Goal: Find contact information: Find contact information

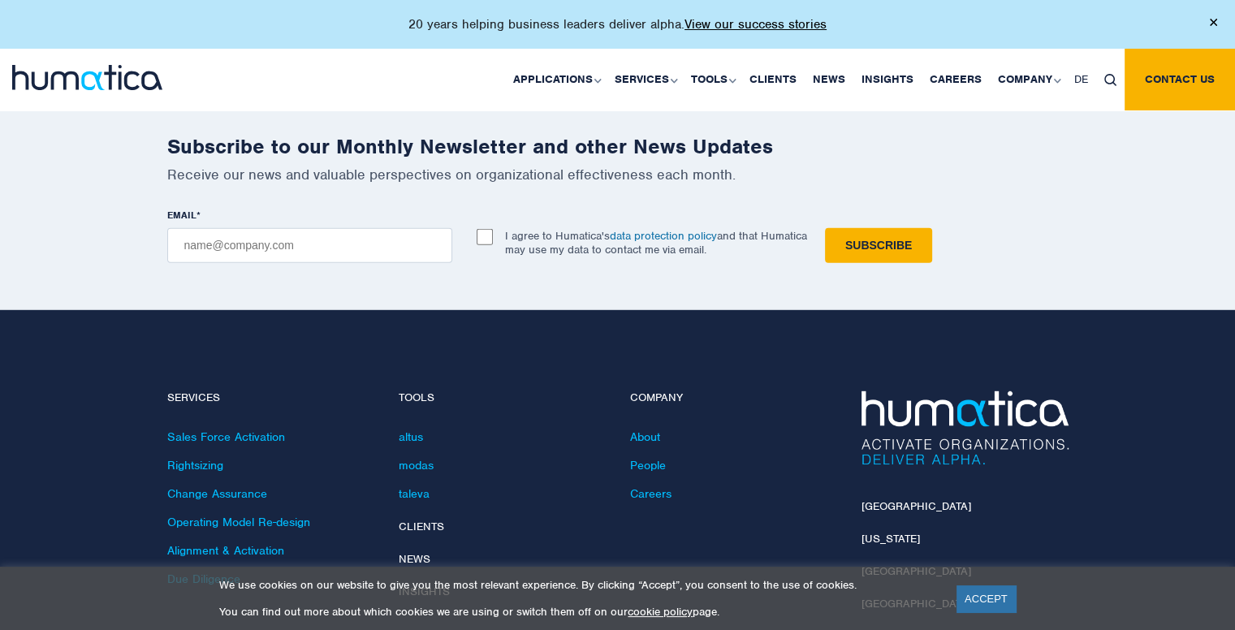
scroll to position [4598, 0]
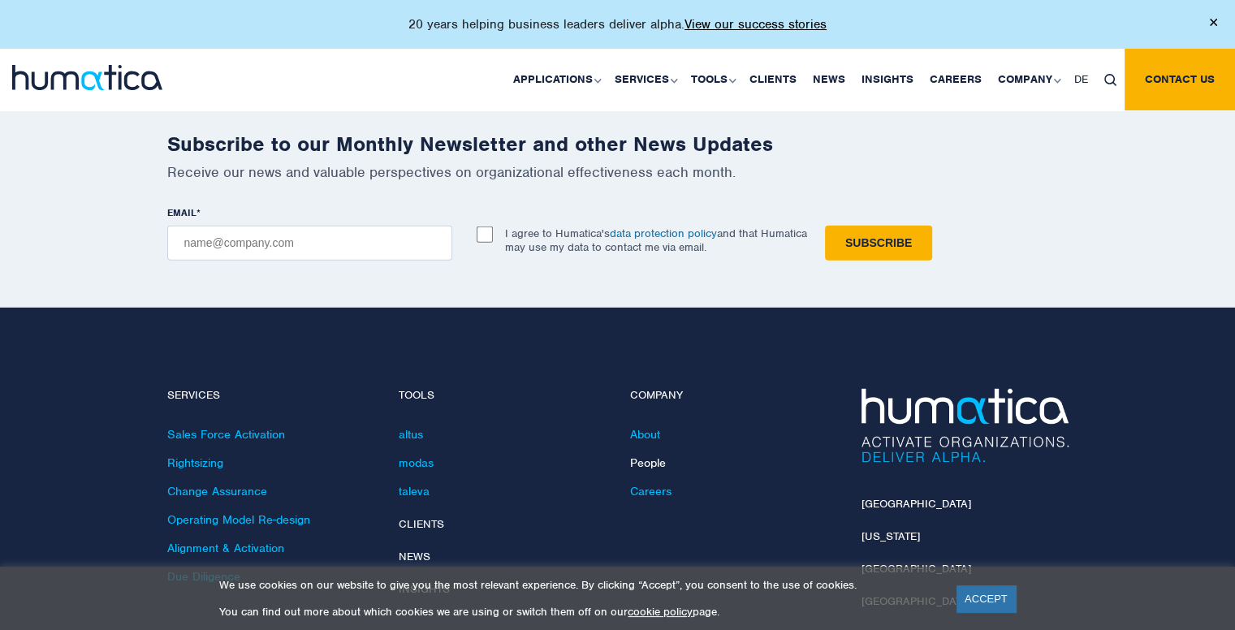
click at [641, 455] on link "People" at bounding box center [648, 462] width 36 height 15
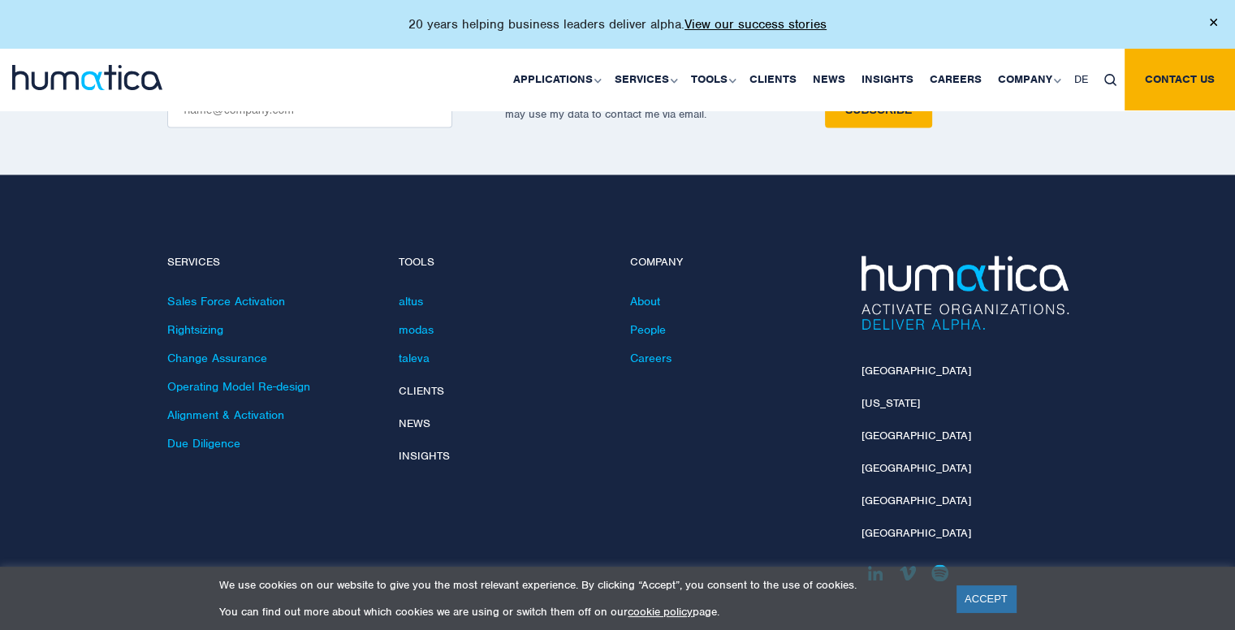
scroll to position [2310, 0]
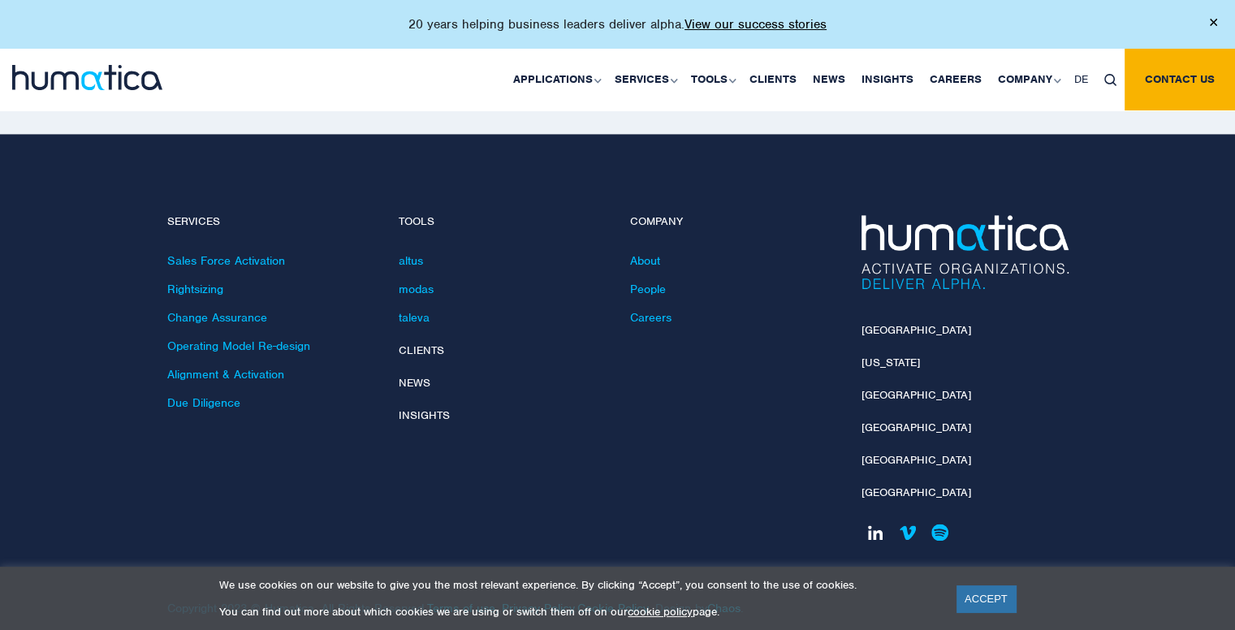
click at [865, 518] on link at bounding box center [875, 532] width 28 height 28
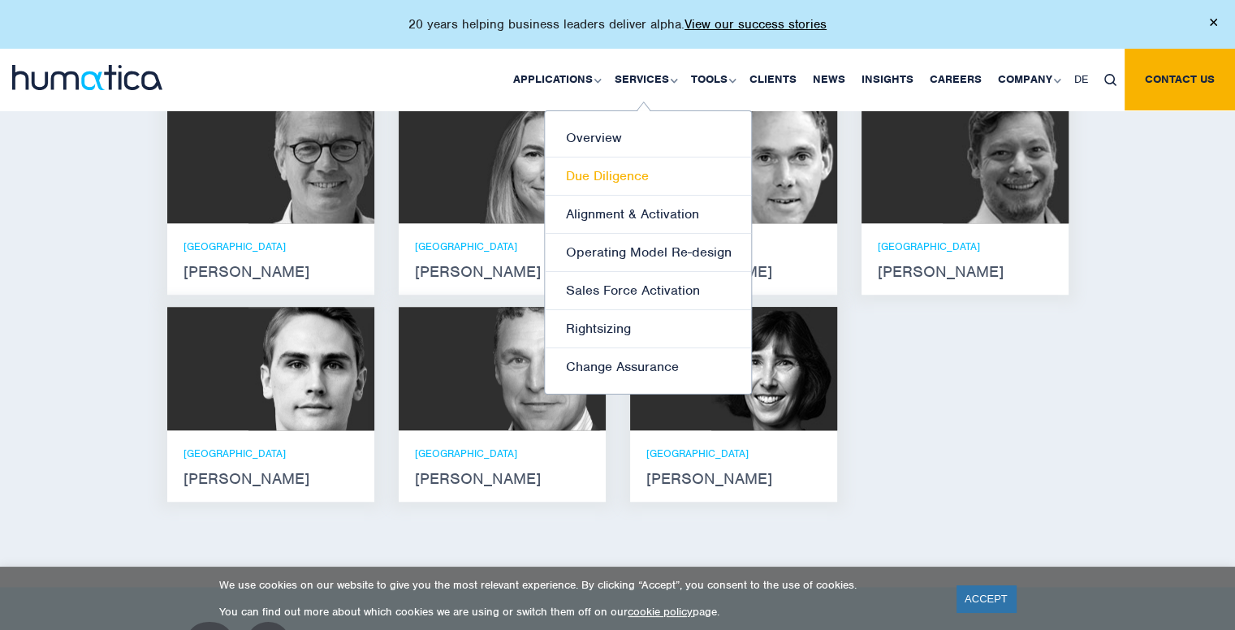
scroll to position [1026, 0]
